Goal: Task Accomplishment & Management: Use online tool/utility

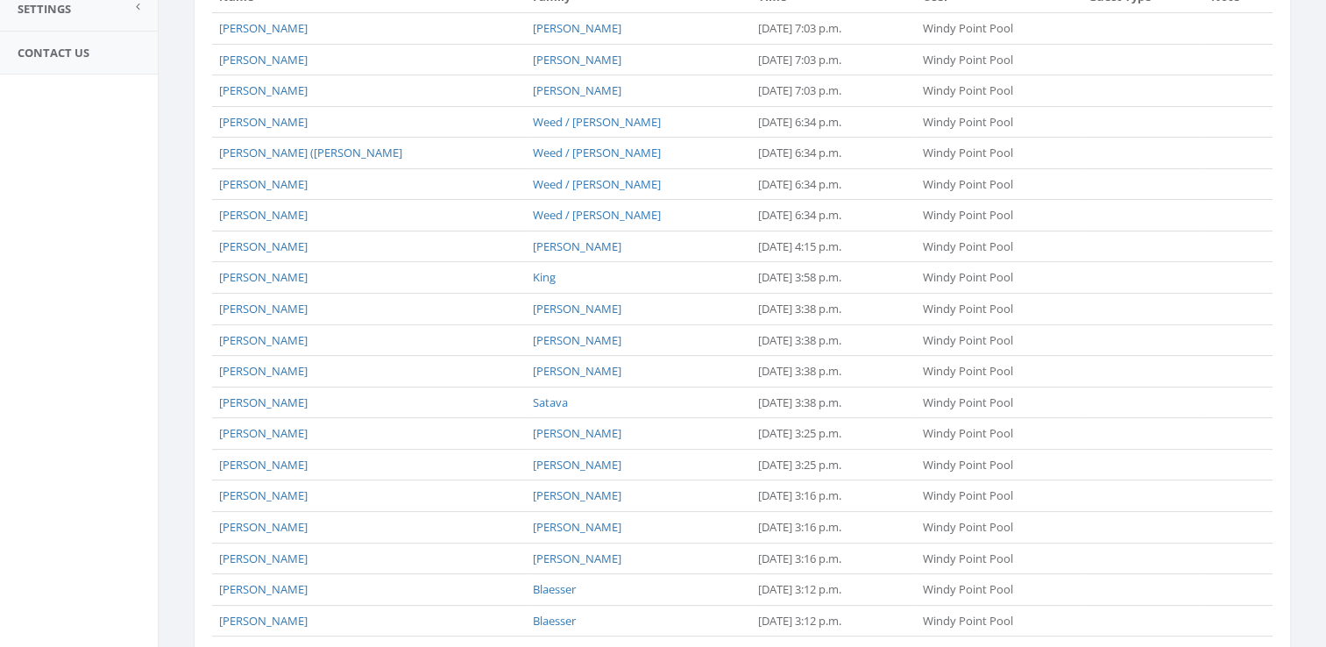
scroll to position [350, 0]
click at [285, 302] on link "Declan Yarbrough" at bounding box center [263, 306] width 89 height 16
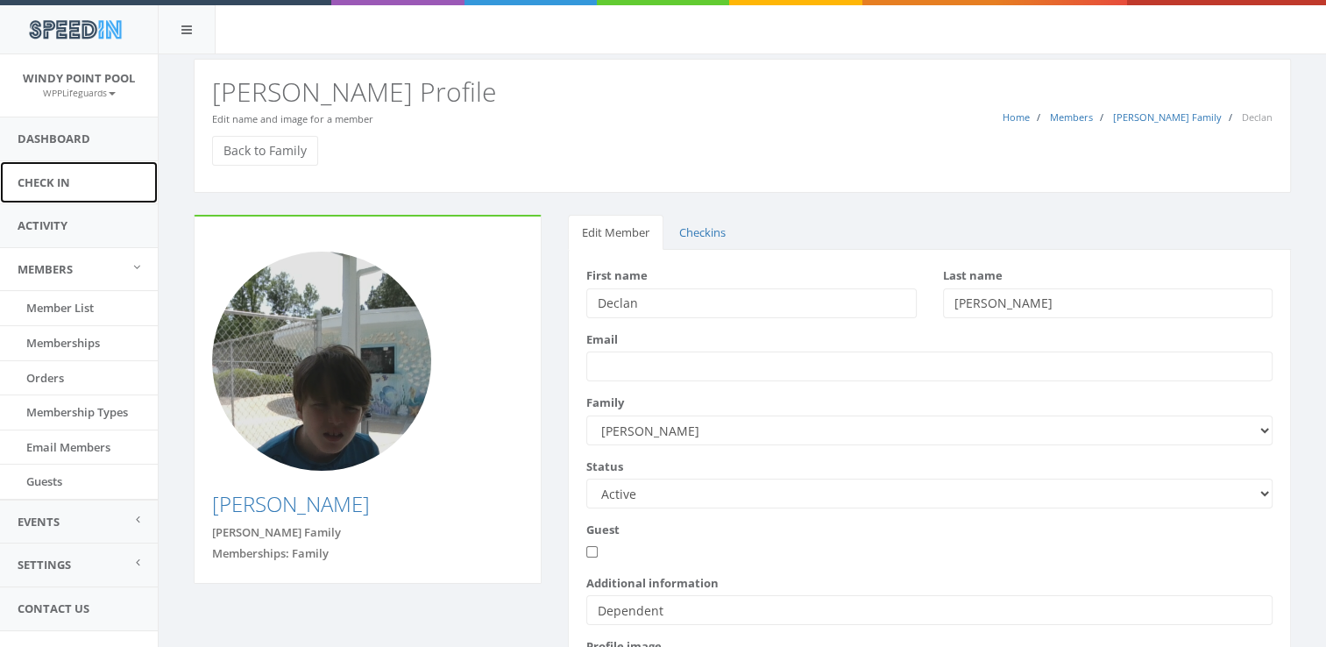
click at [66, 170] on link "Check In" at bounding box center [79, 182] width 158 height 43
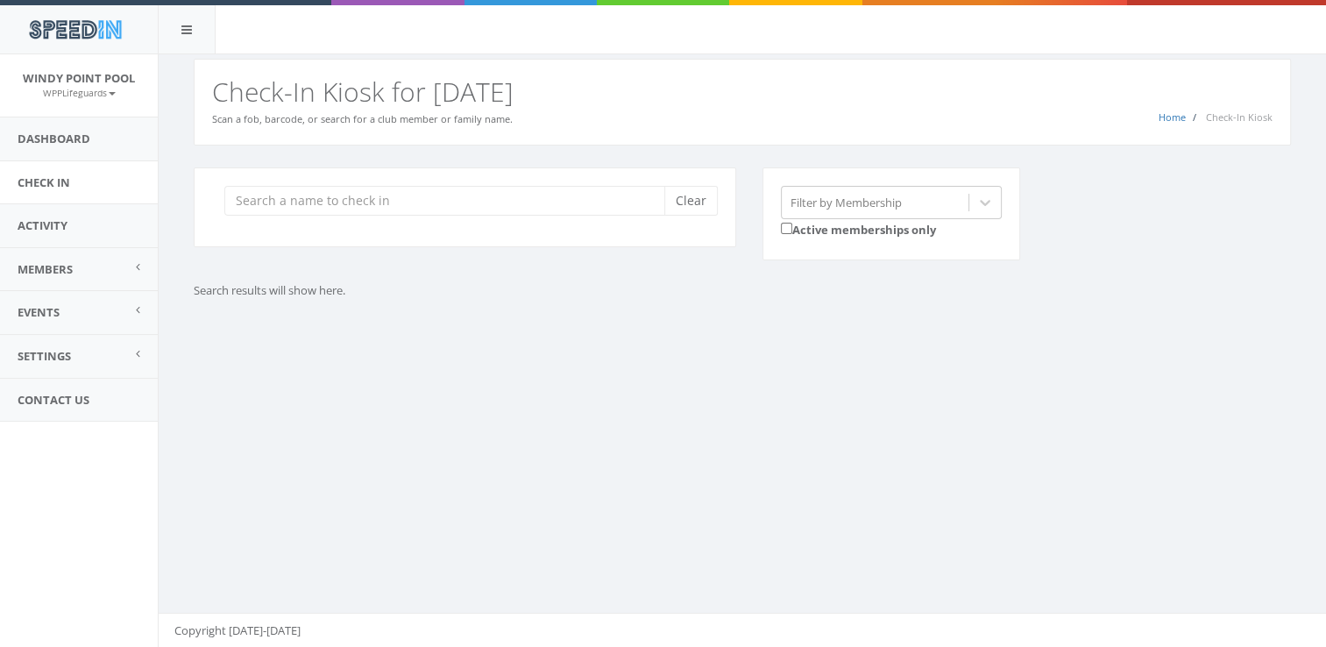
click at [319, 213] on input "search" at bounding box center [450, 201] width 453 height 30
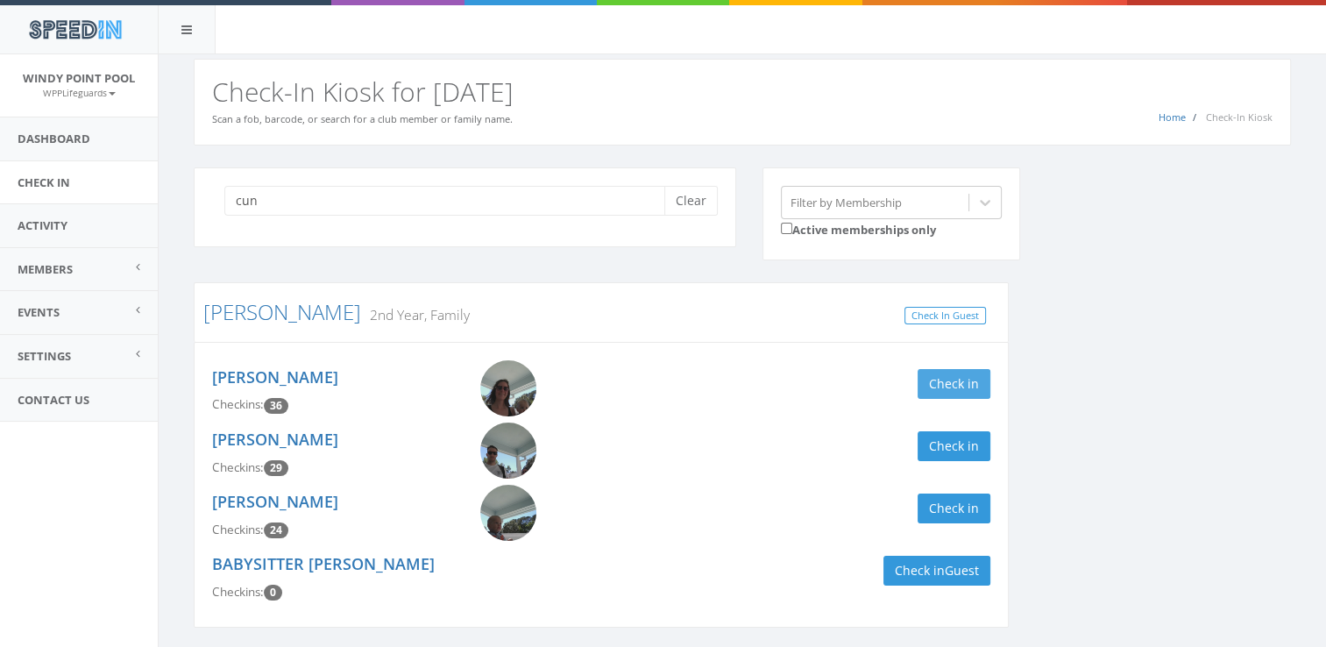
type input "cun"
click at [936, 383] on button "Check in" at bounding box center [954, 384] width 73 height 30
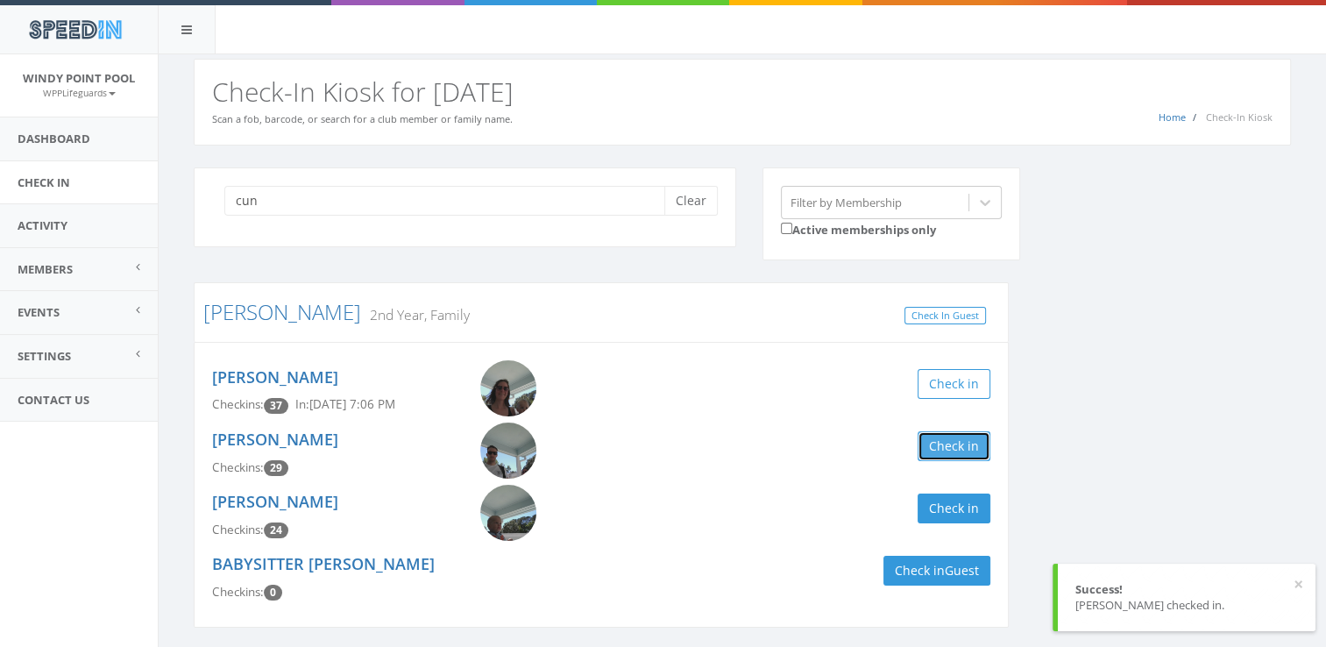
click at [945, 443] on button "Check in" at bounding box center [954, 446] width 73 height 30
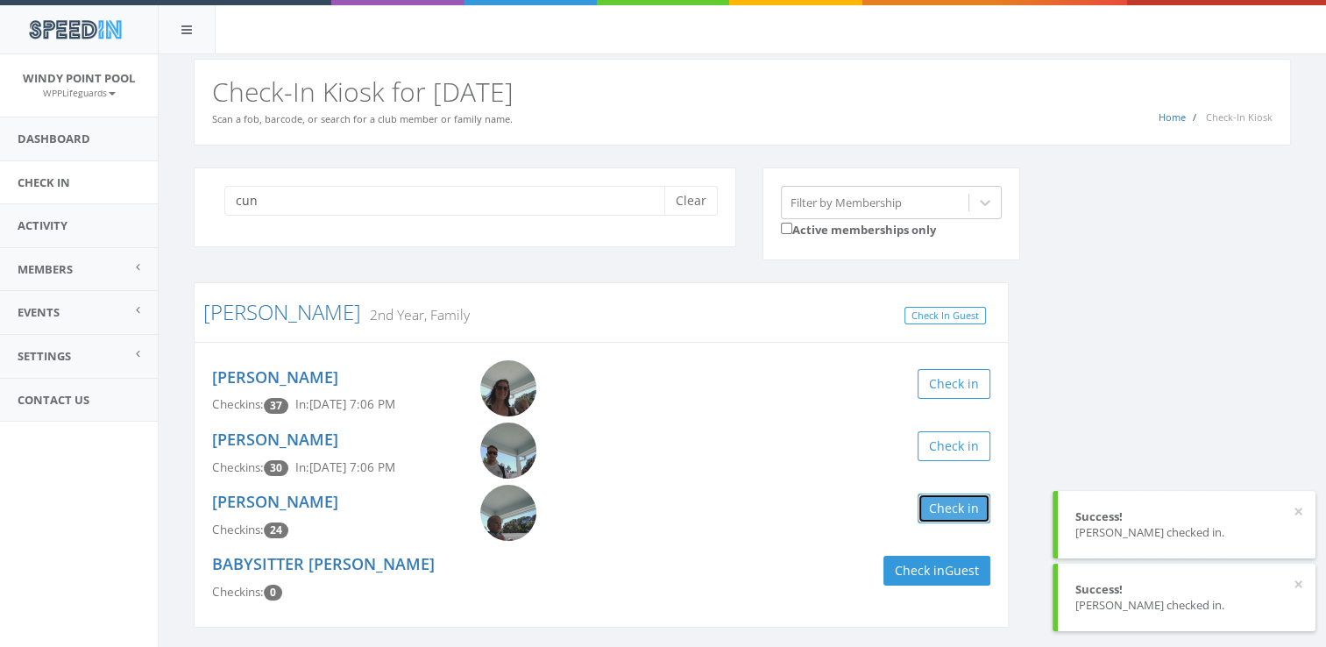
click at [950, 505] on button "Check in" at bounding box center [954, 508] width 73 height 30
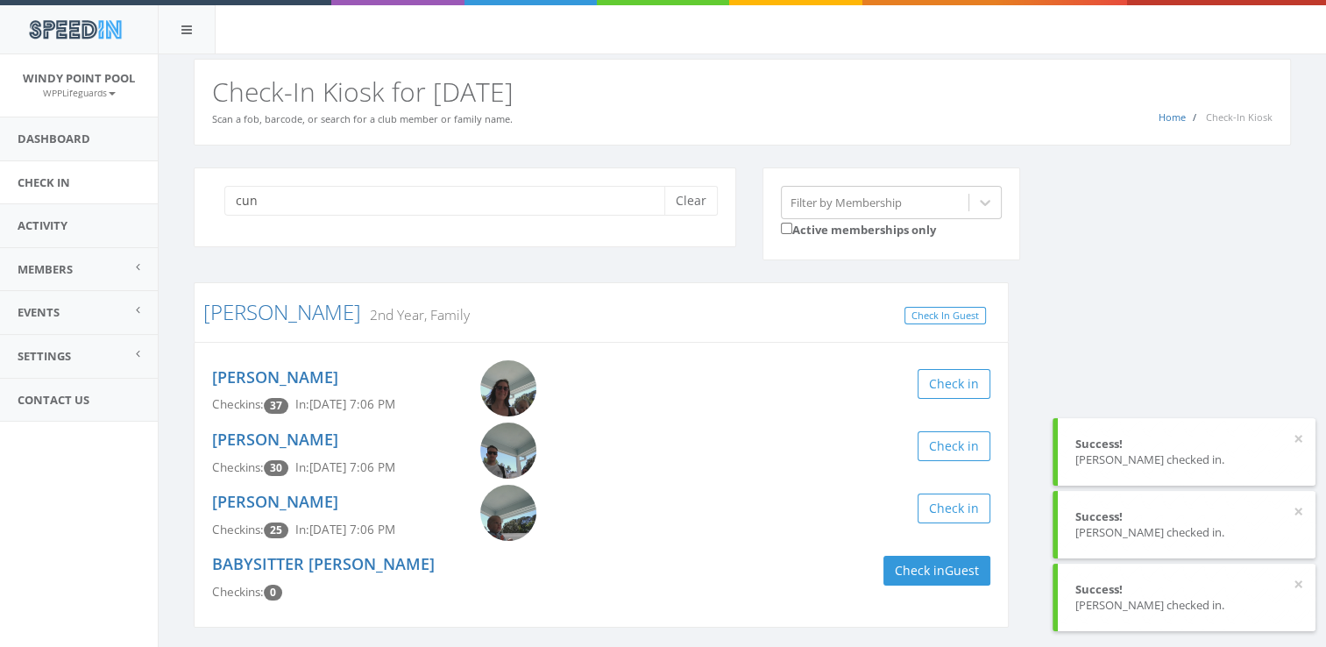
click at [1122, 358] on div "cun Clear Filter by Membership Active memberships only Cunningham 2nd Year, Fam…" at bounding box center [743, 408] width 1124 height 483
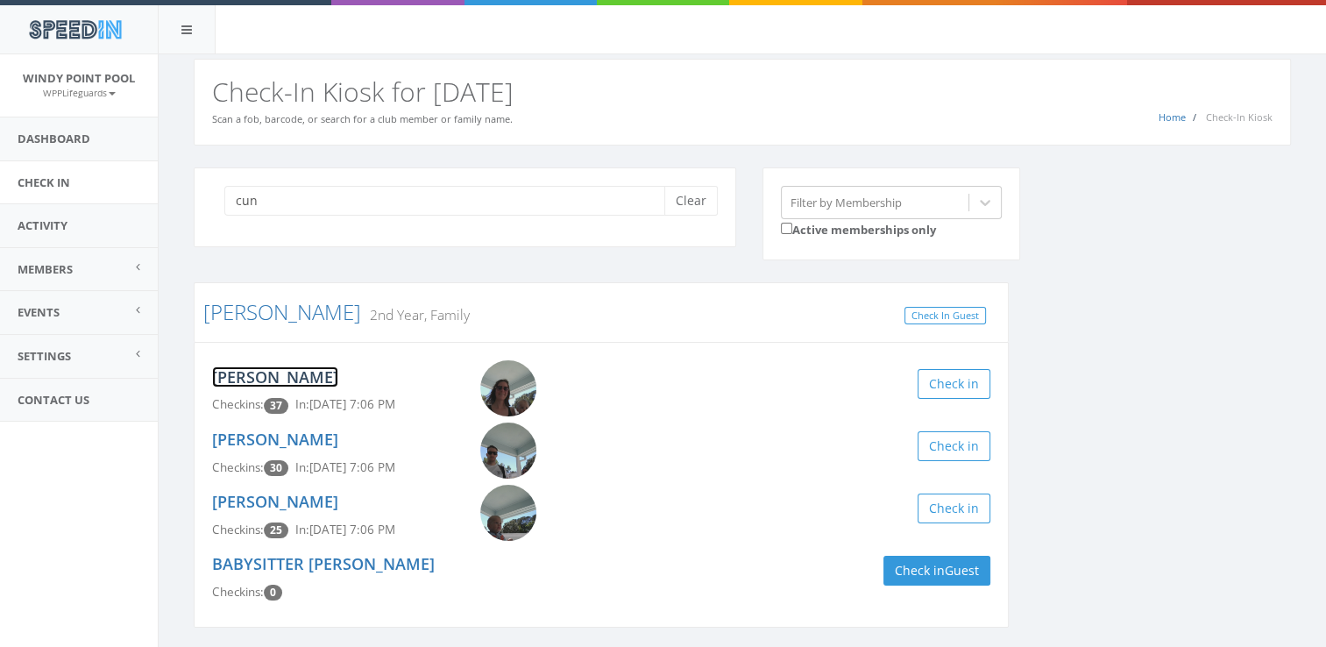
click at [286, 374] on link "Amy Cunningham" at bounding box center [275, 376] width 126 height 21
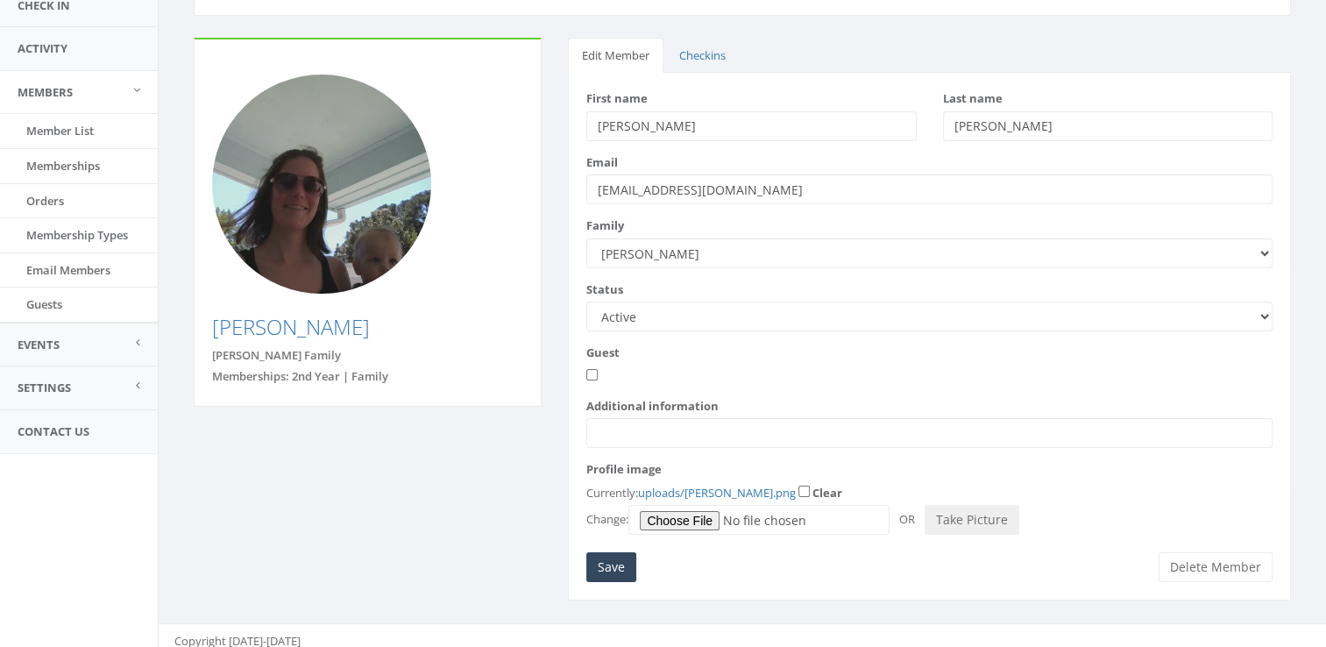
scroll to position [186, 0]
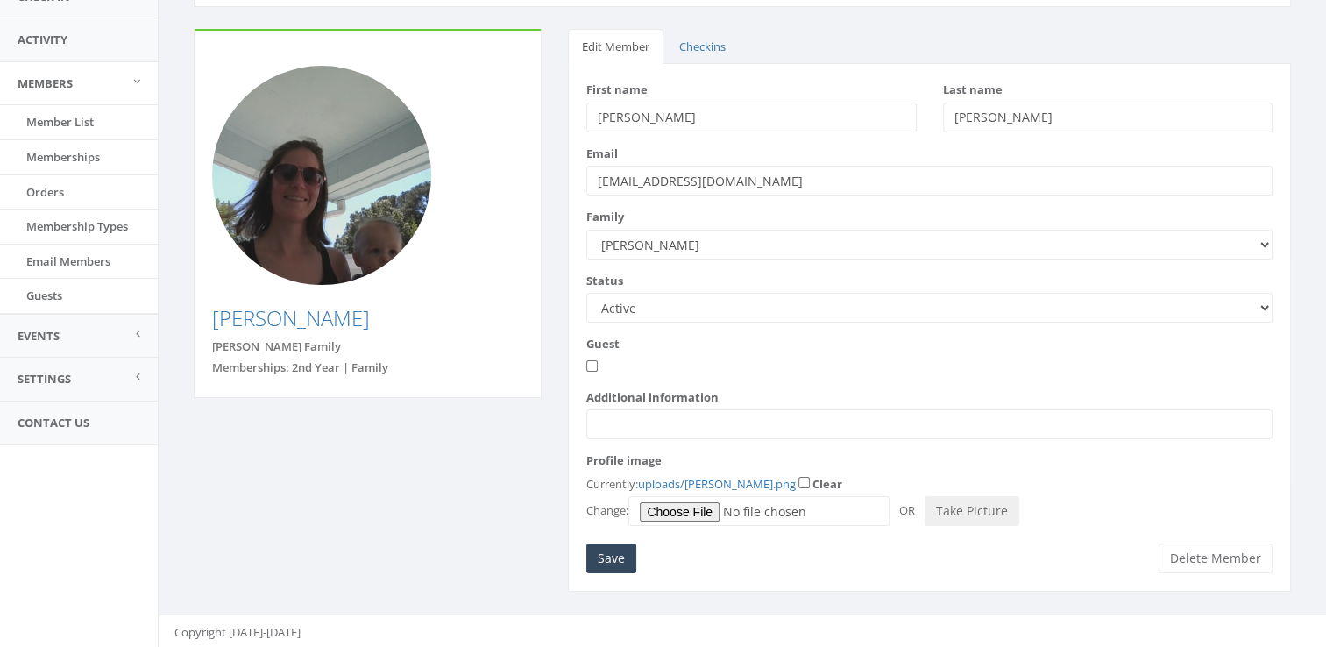
click at [645, 425] on input "Additional information" at bounding box center [929, 424] width 686 height 30
type input "B"
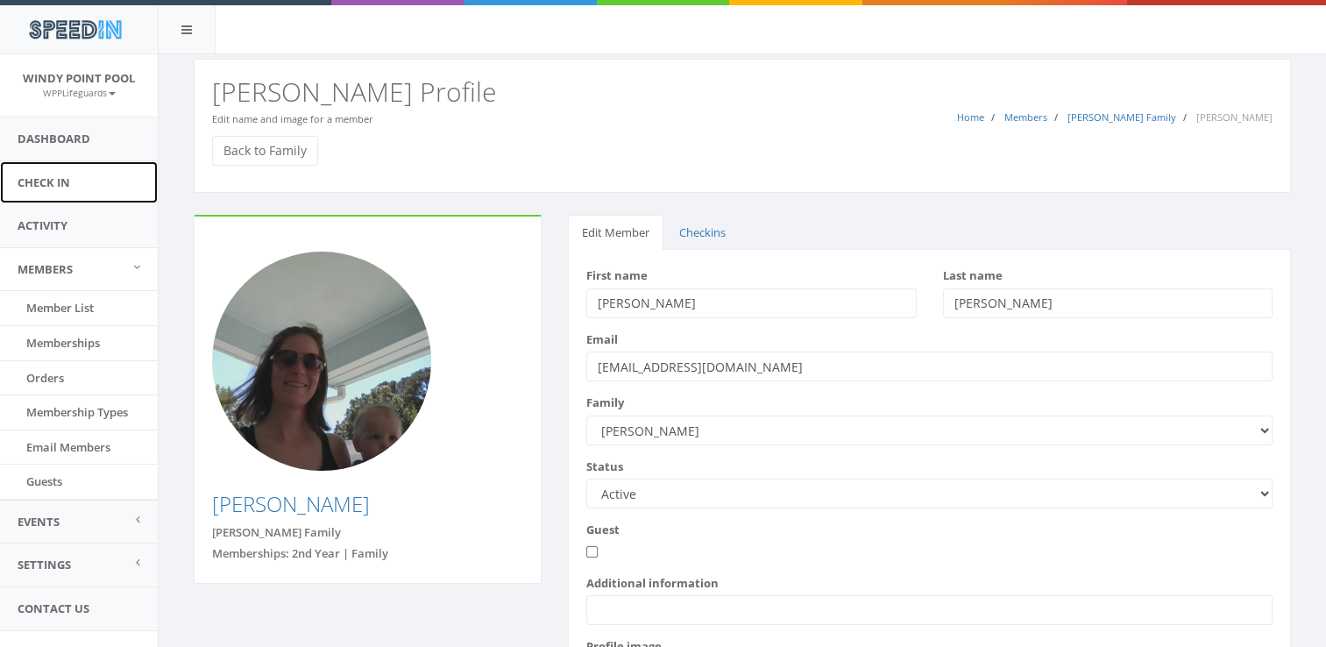
click at [78, 174] on link "Check In" at bounding box center [79, 182] width 158 height 43
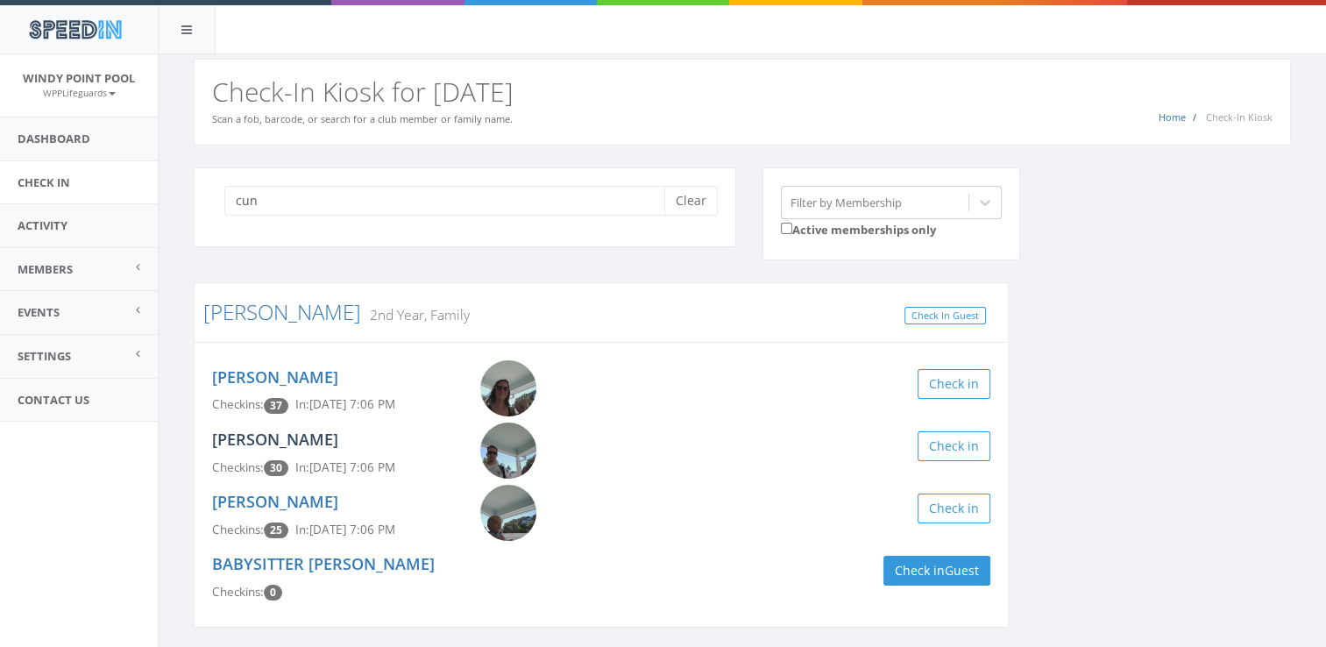
type input "cun"
click at [329, 447] on link "James Cunningham" at bounding box center [275, 439] width 126 height 21
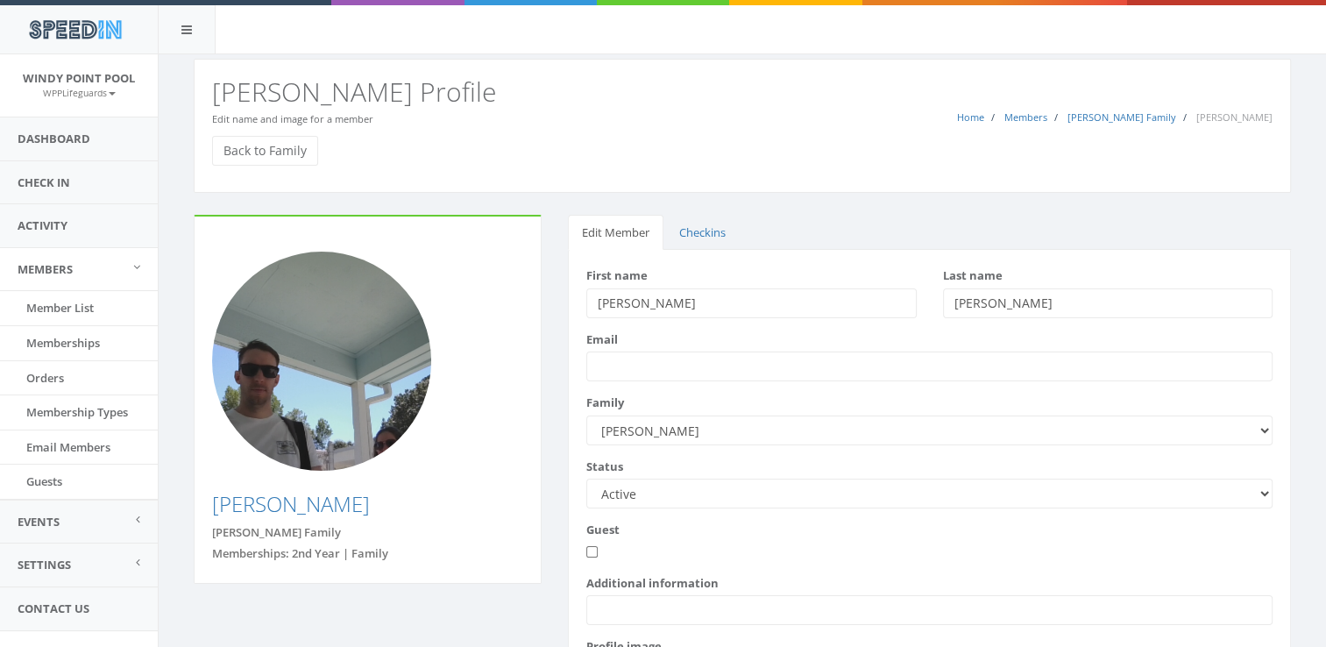
click at [678, 610] on input "Additional information" at bounding box center [929, 610] width 686 height 30
type input "Need $5 8/29/2025"
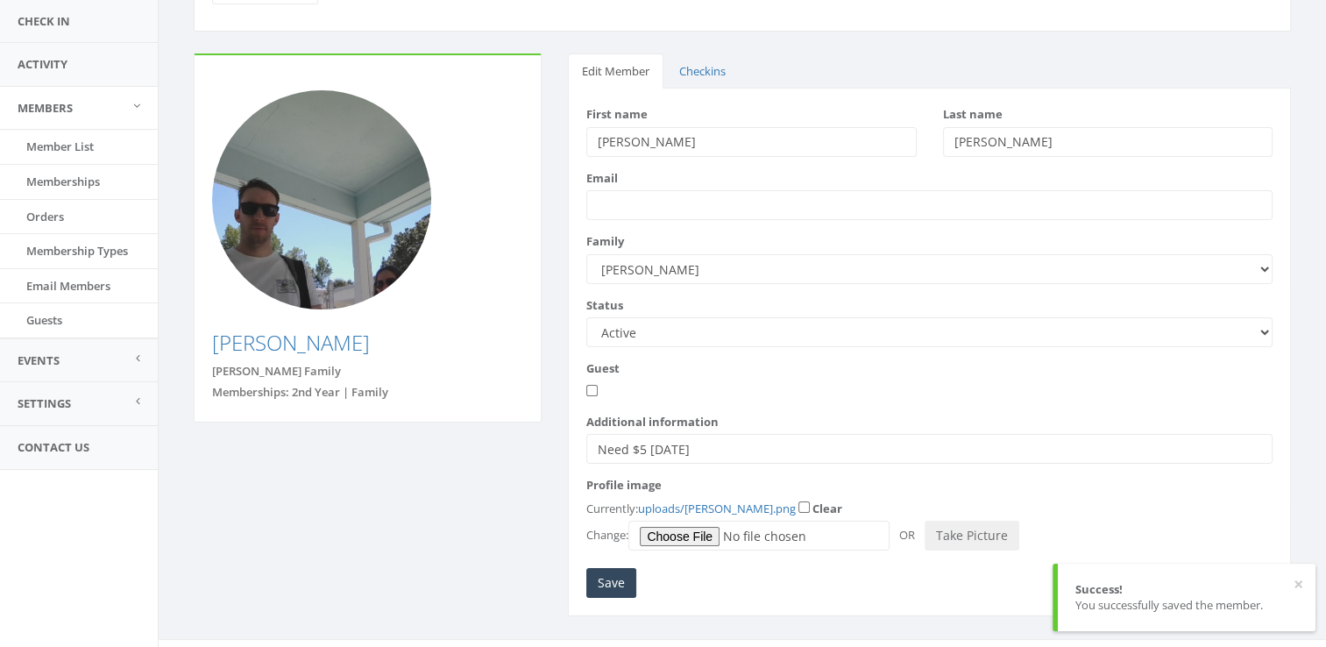
scroll to position [13, 0]
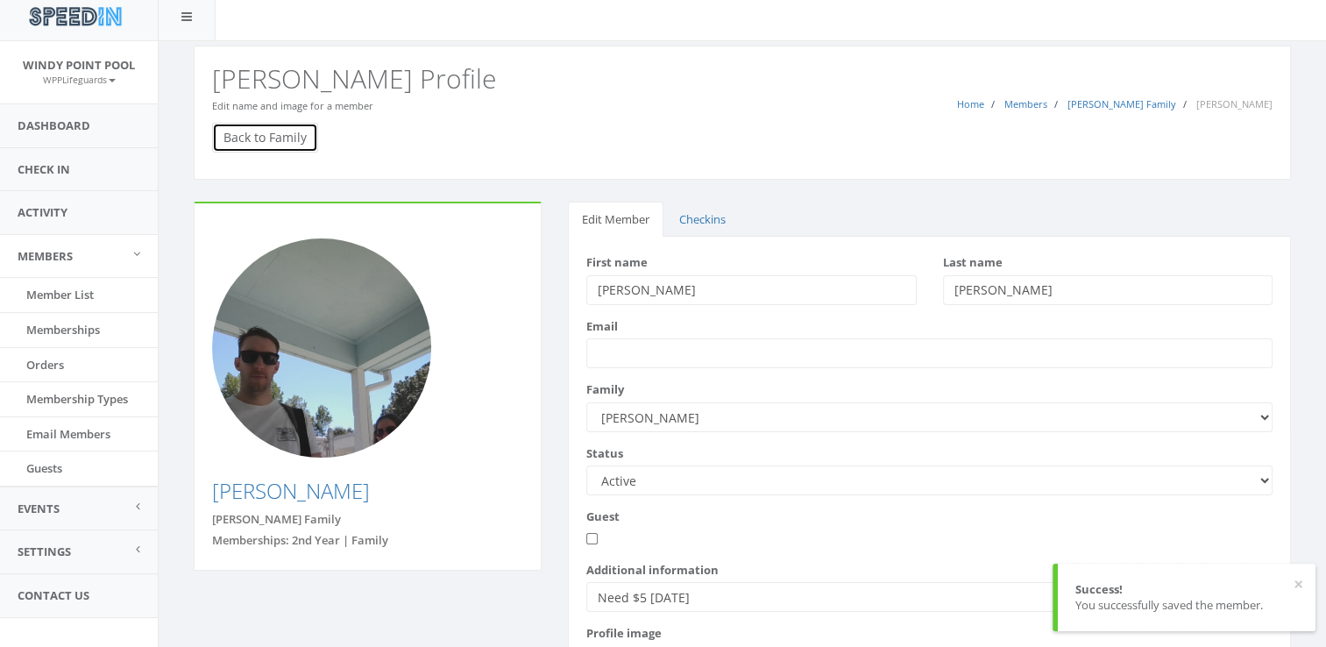
click at [226, 130] on link "Back to Family" at bounding box center [265, 138] width 106 height 30
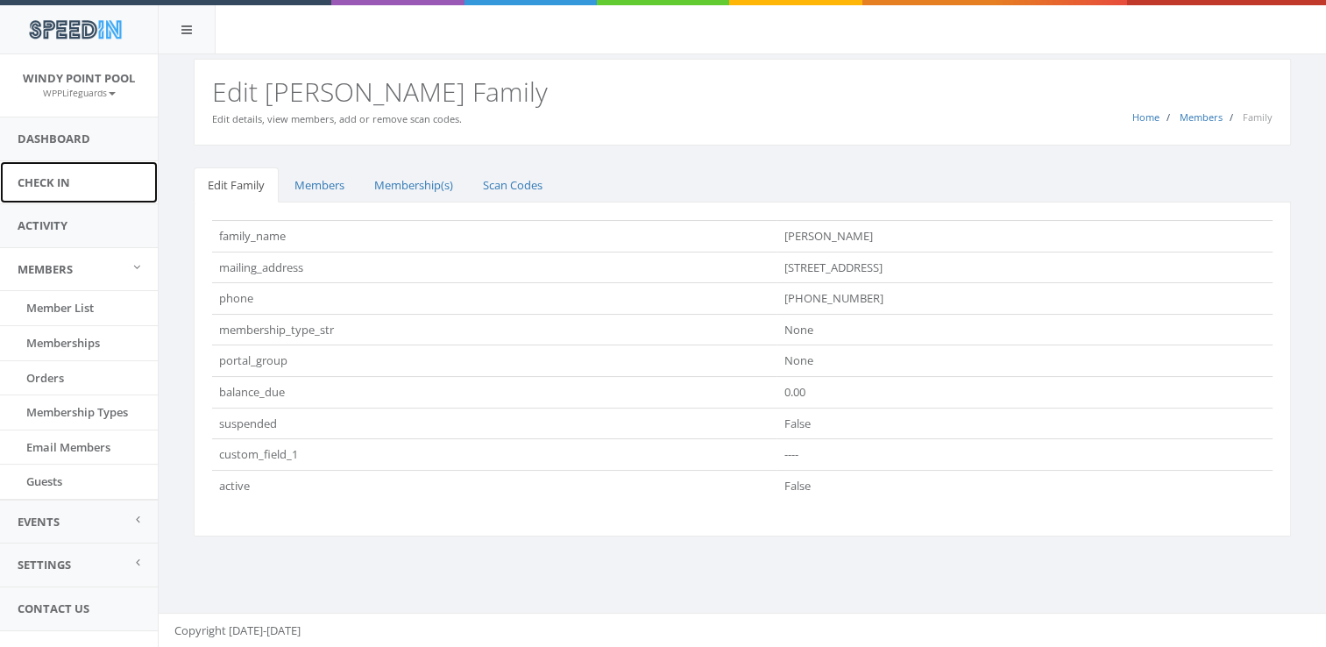
click at [53, 174] on link "Check In" at bounding box center [79, 182] width 158 height 43
